Goal: Browse casually

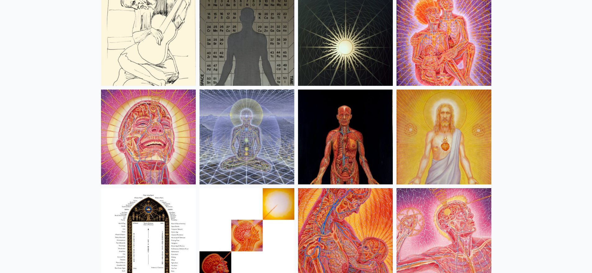
scroll to position [6545, 0]
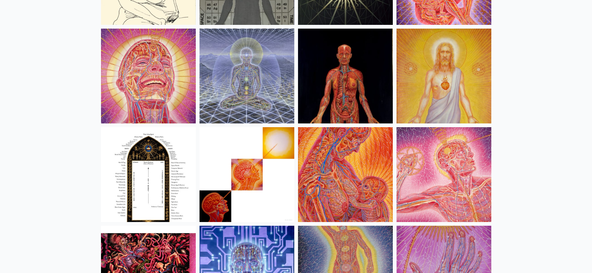
click at [365, 183] on img at bounding box center [345, 174] width 95 height 95
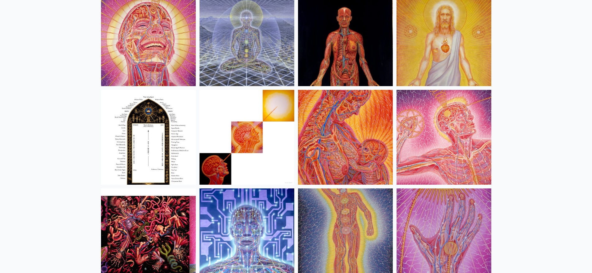
scroll to position [6576, 0]
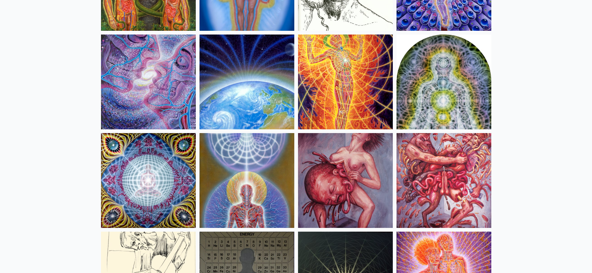
scroll to position [6265, 0]
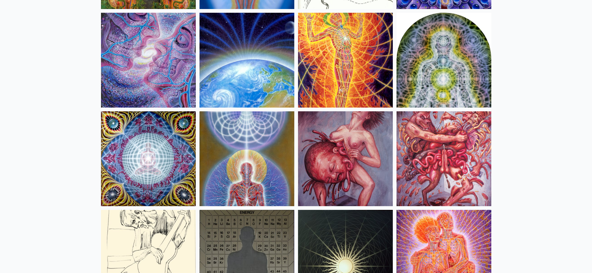
click at [353, 150] on img at bounding box center [345, 158] width 95 height 95
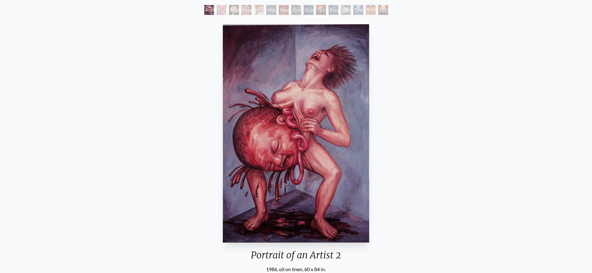
scroll to position [31, 0]
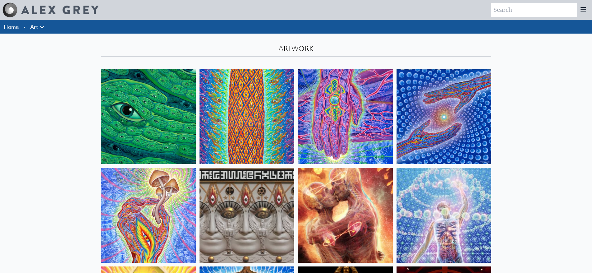
scroll to position [6265, 0]
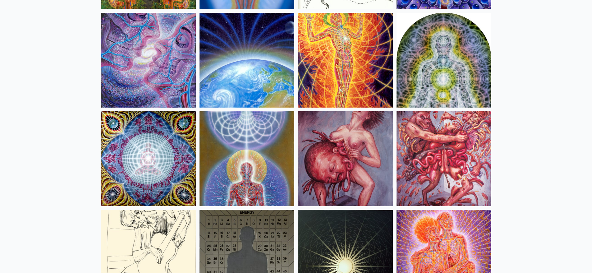
click at [426, 129] on img at bounding box center [444, 158] width 95 height 95
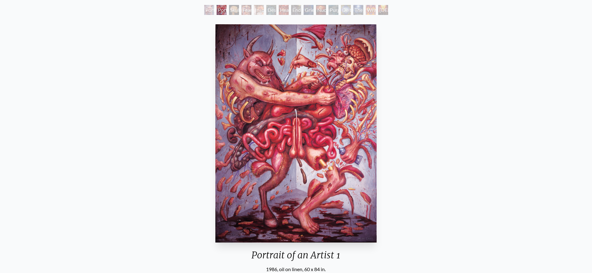
scroll to position [31, 0]
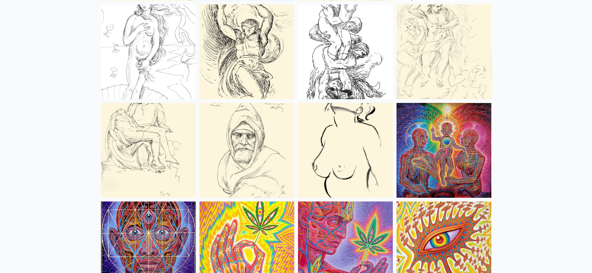
scroll to position [2439, 0]
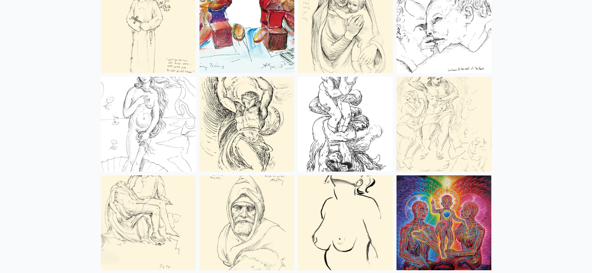
drag, startPoint x: 543, startPoint y: 178, endPoint x: 552, endPoint y: 129, distance: 49.3
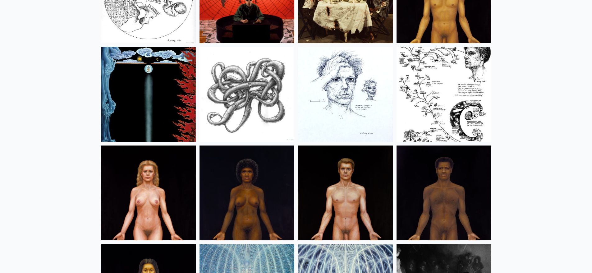
scroll to position [7295, 0]
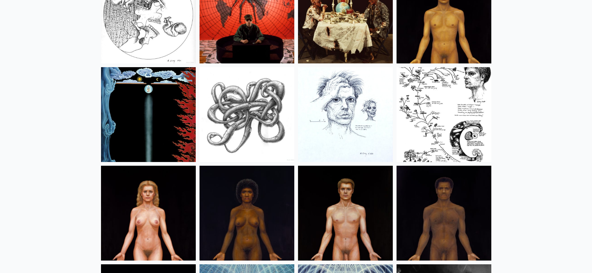
drag, startPoint x: 333, startPoint y: 207, endPoint x: 464, endPoint y: 201, distance: 131.3
